Goal: Task Accomplishment & Management: Manage account settings

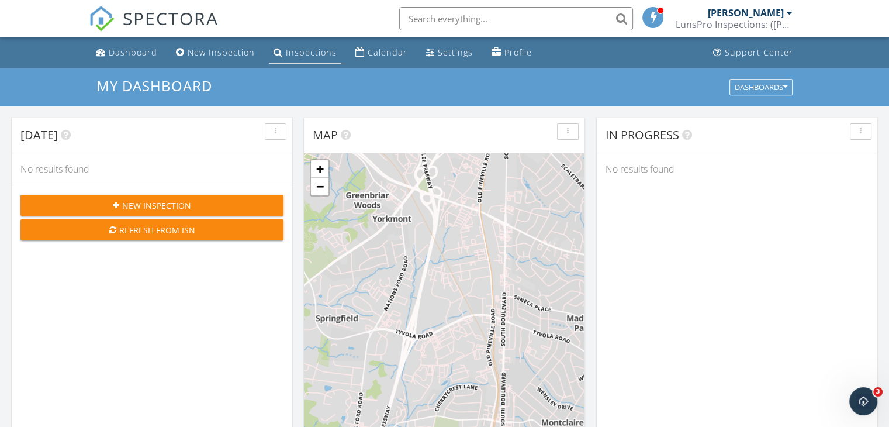
click at [316, 39] on li "Inspections" at bounding box center [304, 52] width 77 height 31
click at [311, 45] on link "Inspections" at bounding box center [305, 53] width 72 height 22
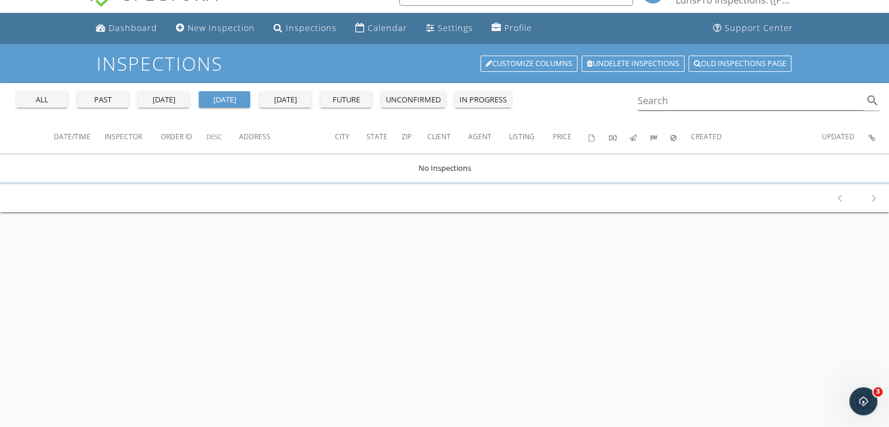
scroll to position [25, 0]
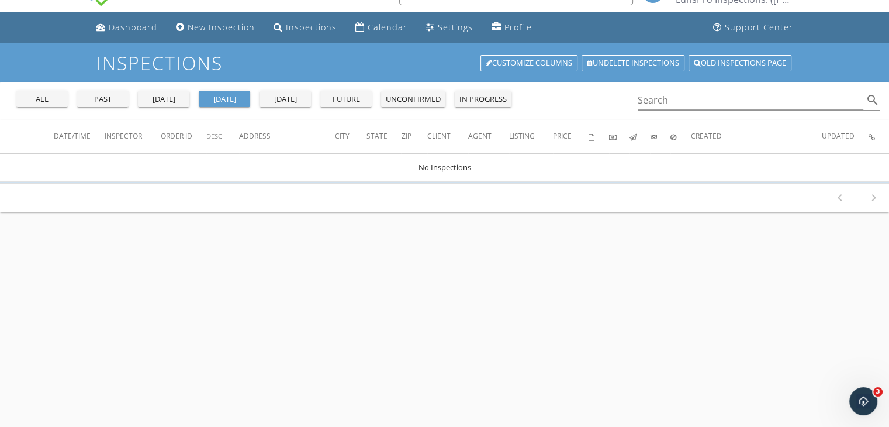
click at [82, 96] on div "past" at bounding box center [103, 99] width 42 height 12
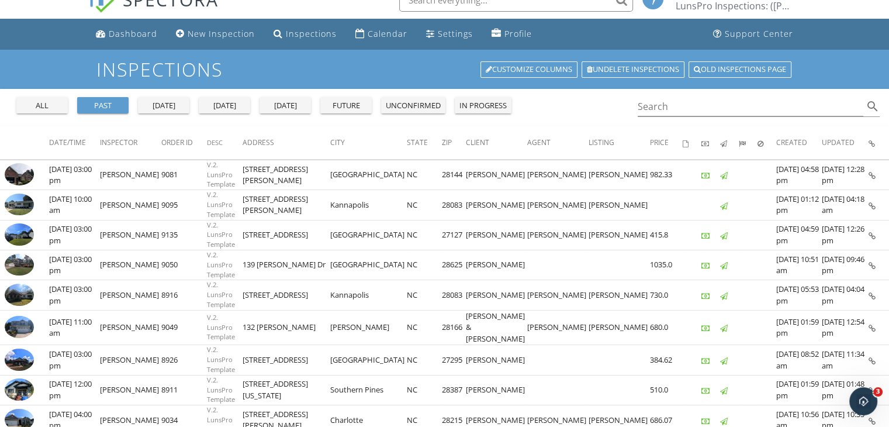
scroll to position [20, 0]
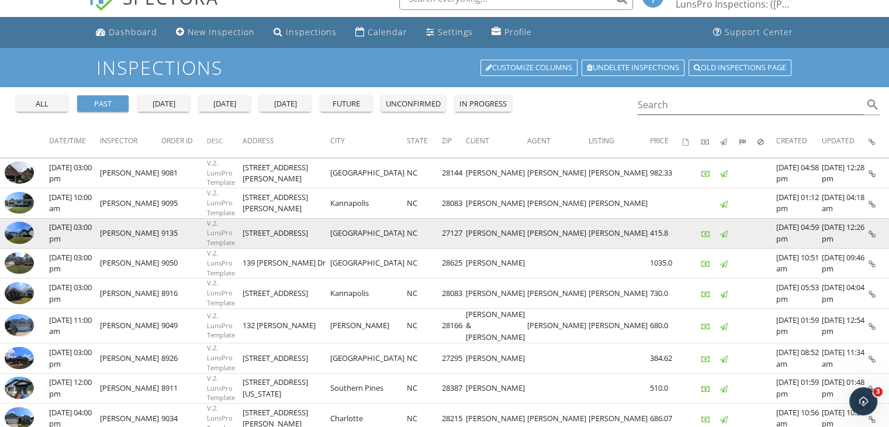
click at [19, 231] on img at bounding box center [19, 232] width 29 height 22
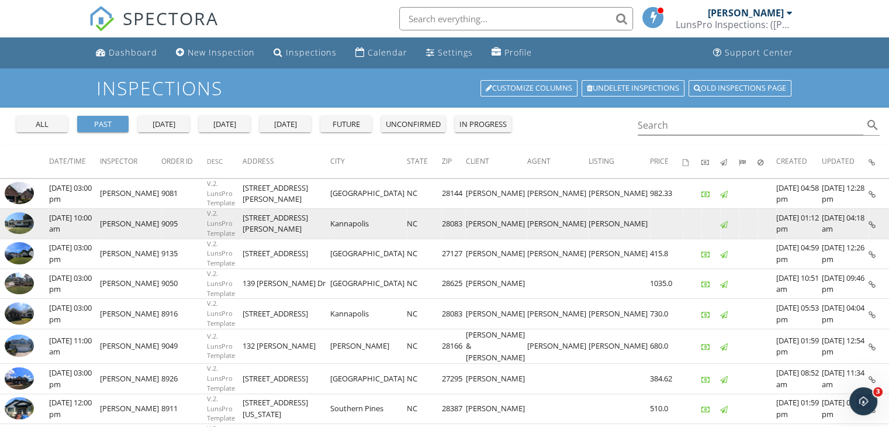
scroll to position [0, 0]
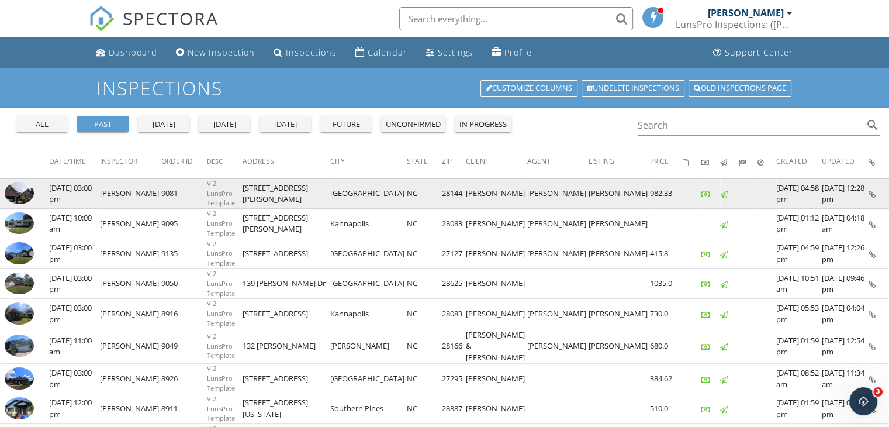
click at [15, 199] on img at bounding box center [19, 193] width 29 height 22
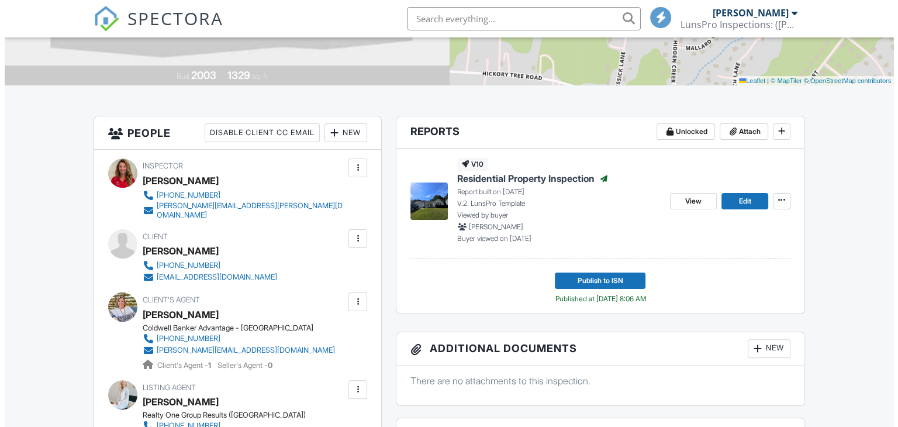
scroll to position [231, 0]
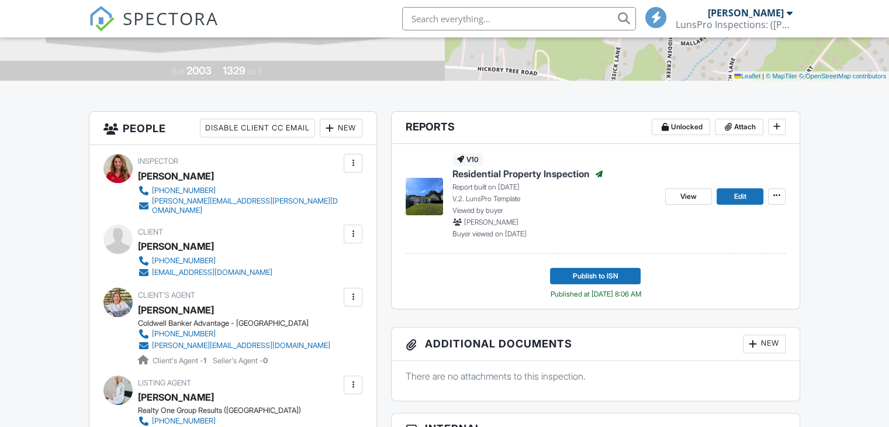
click at [760, 349] on div "New" at bounding box center [764, 343] width 43 height 19
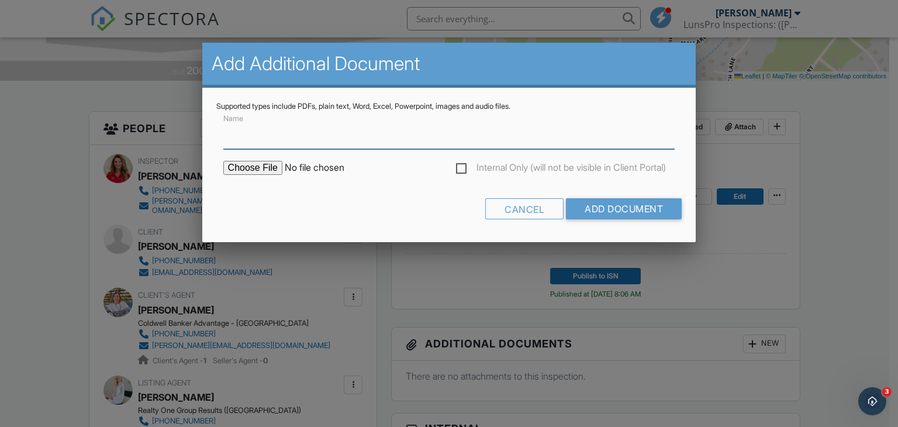
scroll to position [0, 0]
click at [251, 165] on input "file" at bounding box center [322, 168] width 199 height 14
type input "C:\fakepath\429 Hidden Creek Rd,Winston Salem ,Nc.pdf"
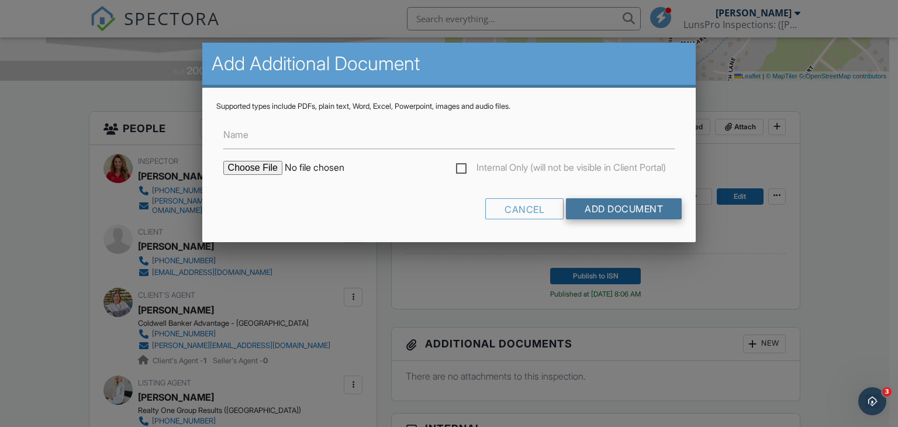
click at [610, 207] on input "Add Document" at bounding box center [624, 208] width 116 height 21
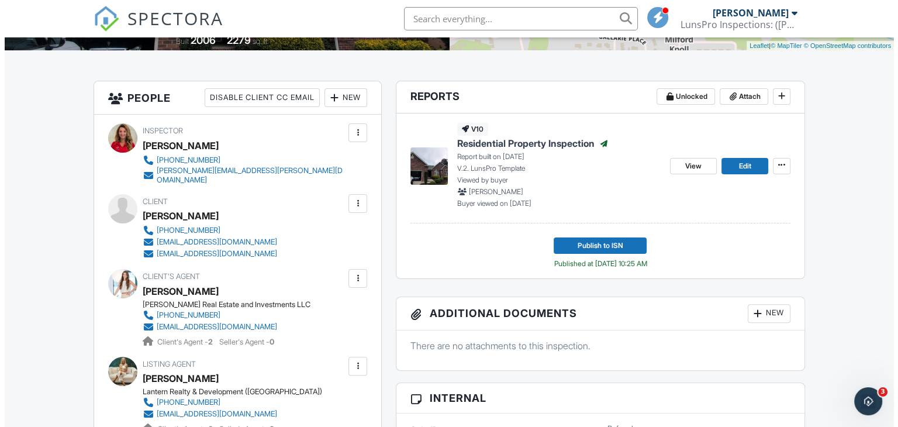
scroll to position [280, 0]
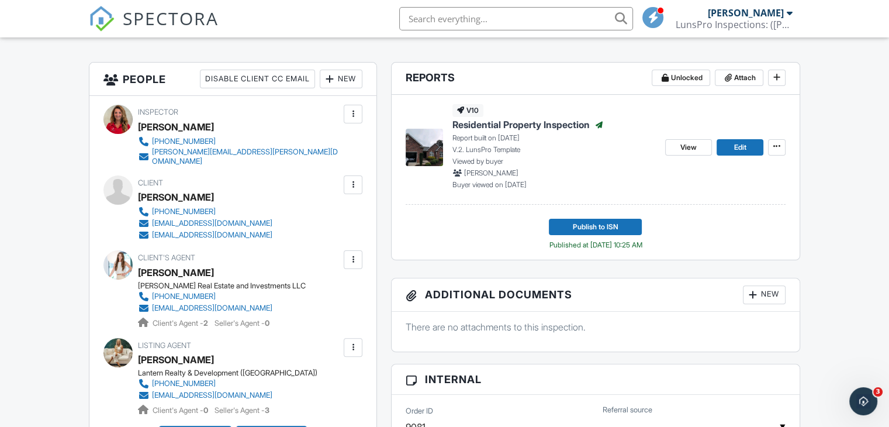
click at [752, 289] on div at bounding box center [753, 295] width 12 height 12
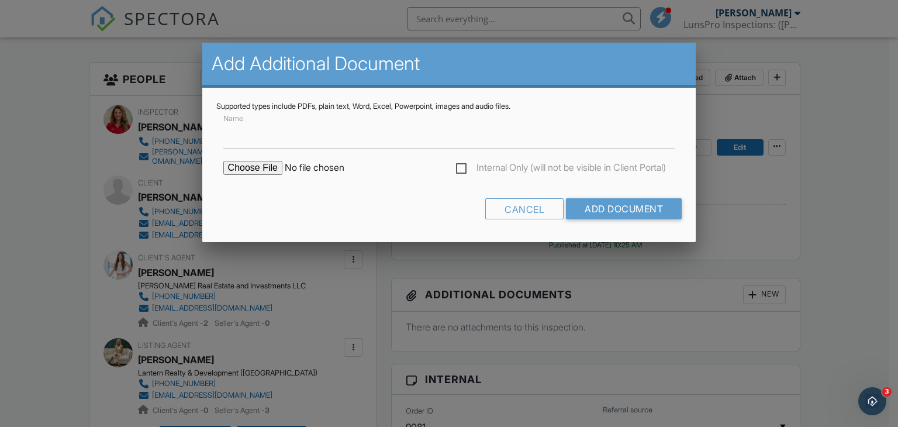
click at [244, 176] on div "Internal Only (will not be visible in Client Portal)" at bounding box center [449, 174] width 466 height 26
click at [238, 173] on input "file" at bounding box center [322, 168] width 199 height 14
type input "C:\fakepath\130 Hazeltine Ct,Salisbury ,NC.pdf"
click at [610, 207] on input "Add Document" at bounding box center [624, 208] width 116 height 21
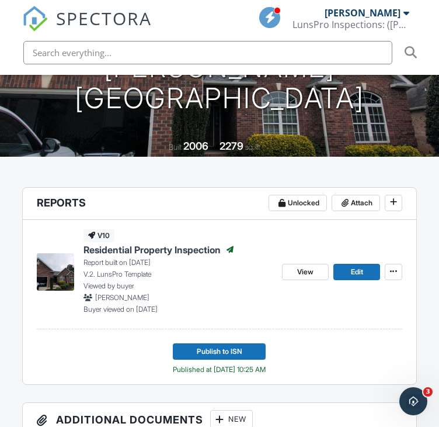
scroll to position [361, 0]
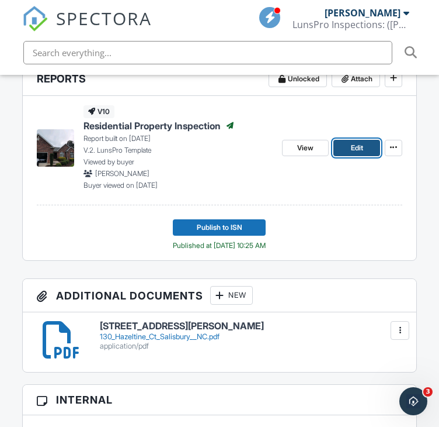
click at [339, 142] on link "Edit" at bounding box center [357, 148] width 47 height 16
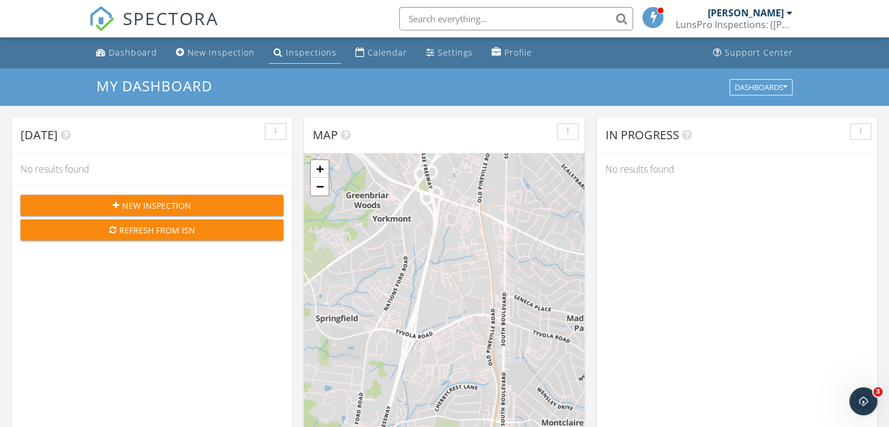
click at [315, 67] on li "Inspections" at bounding box center [304, 52] width 77 height 31
click at [301, 58] on link "Inspections" at bounding box center [305, 53] width 72 height 22
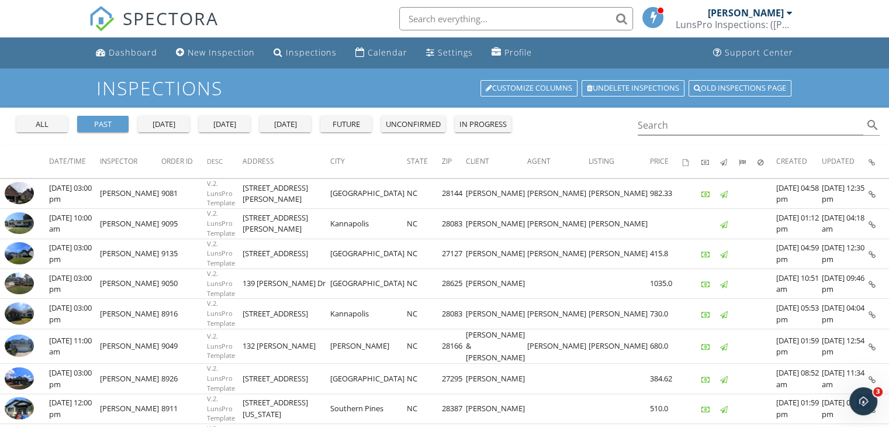
scroll to position [32, 0]
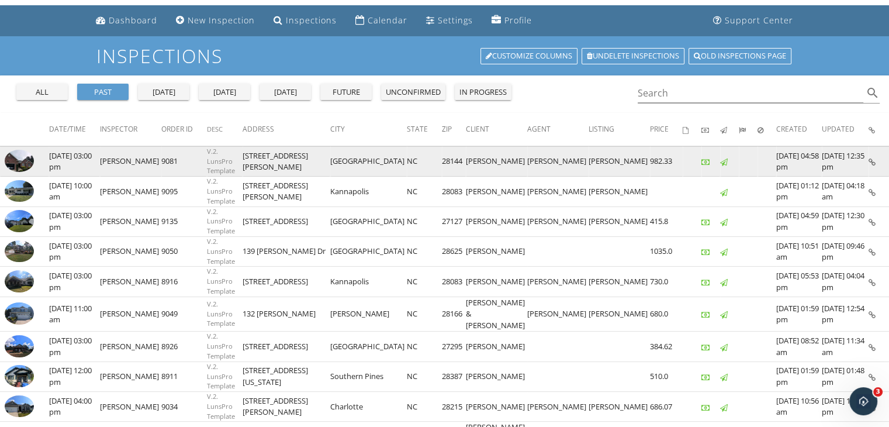
click at [23, 159] on img at bounding box center [19, 161] width 29 height 22
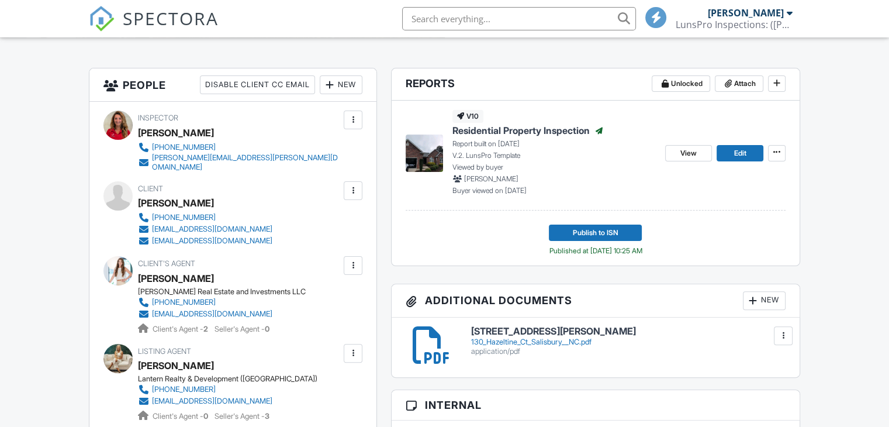
scroll to position [275, 0]
